Goal: Information Seeking & Learning: Find contact information

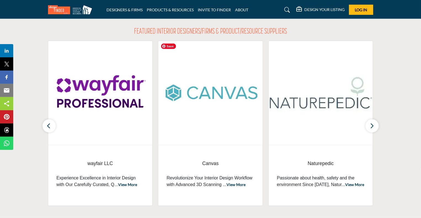
scroll to position [110, 0]
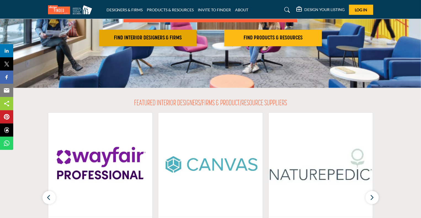
click at [151, 39] on h2 "FIND INTERIOR DESIGNERS & FIRMS" at bounding box center [148, 38] width 94 height 7
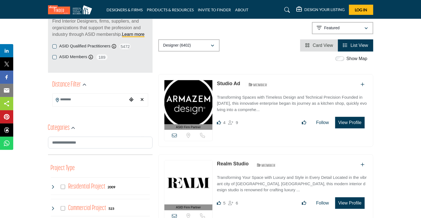
scroll to position [83, 0]
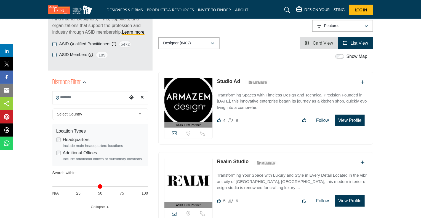
click at [101, 98] on input "Search Location" at bounding box center [90, 97] width 75 height 11
click at [131, 96] on icon "Choose your current location" at bounding box center [131, 97] width 4 height 4
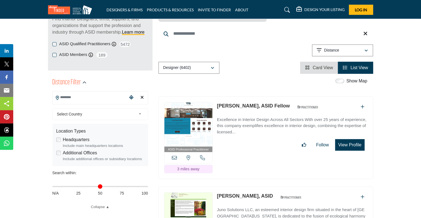
type input "**********"
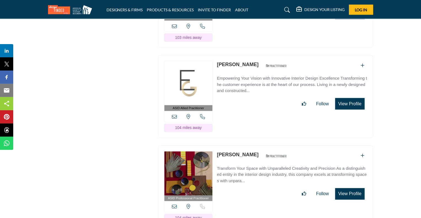
scroll to position [4639, 0]
